Goal: Use online tool/utility: Utilize a website feature to perform a specific function

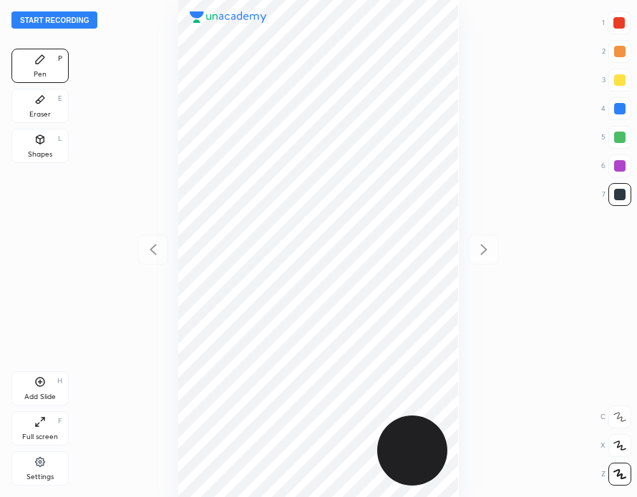
scroll to position [497, 408]
click at [66, 21] on button "Start recording" at bounding box center [54, 19] width 86 height 17
click at [617, 26] on div at bounding box center [618, 22] width 11 height 11
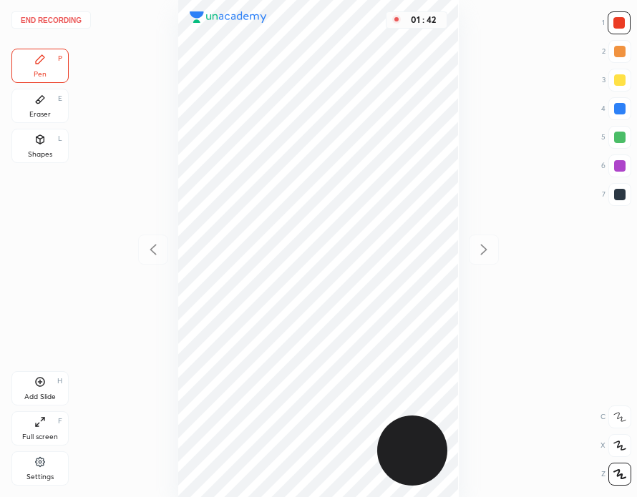
click at [626, 108] on div at bounding box center [619, 108] width 23 height 23
click at [43, 392] on div "Add Slide H" at bounding box center [39, 388] width 57 height 34
click at [152, 247] on icon at bounding box center [153, 249] width 17 height 17
click at [488, 253] on icon at bounding box center [483, 249] width 17 height 17
click at [34, 387] on icon at bounding box center [39, 382] width 11 height 11
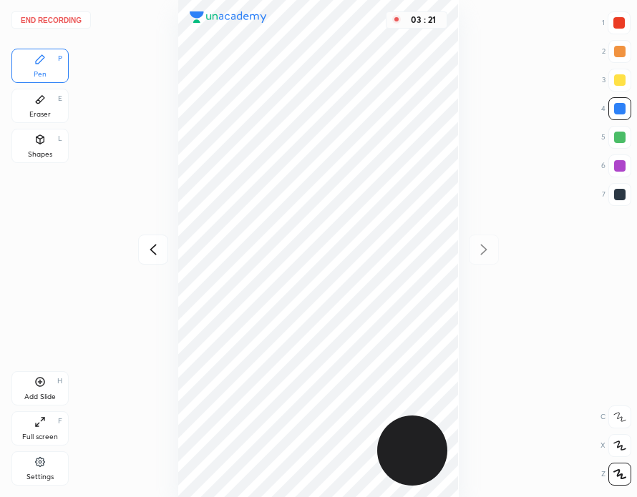
click at [616, 28] on div at bounding box center [618, 22] width 11 height 11
click at [68, 23] on button "End recording" at bounding box center [50, 19] width 79 height 17
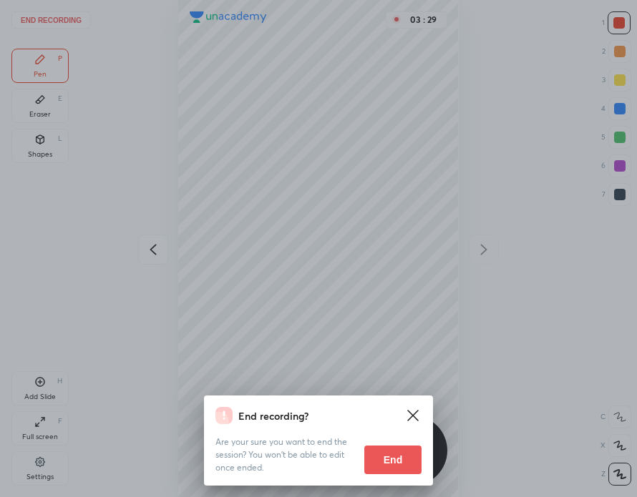
click at [394, 458] on button "End" at bounding box center [392, 460] width 57 height 29
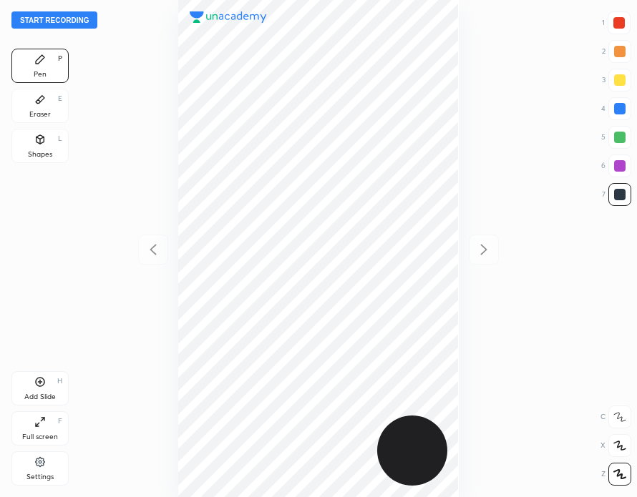
scroll to position [497, 408]
click at [74, 16] on button "Start recording" at bounding box center [54, 19] width 86 height 17
